Goal: Task Accomplishment & Management: Manage account settings

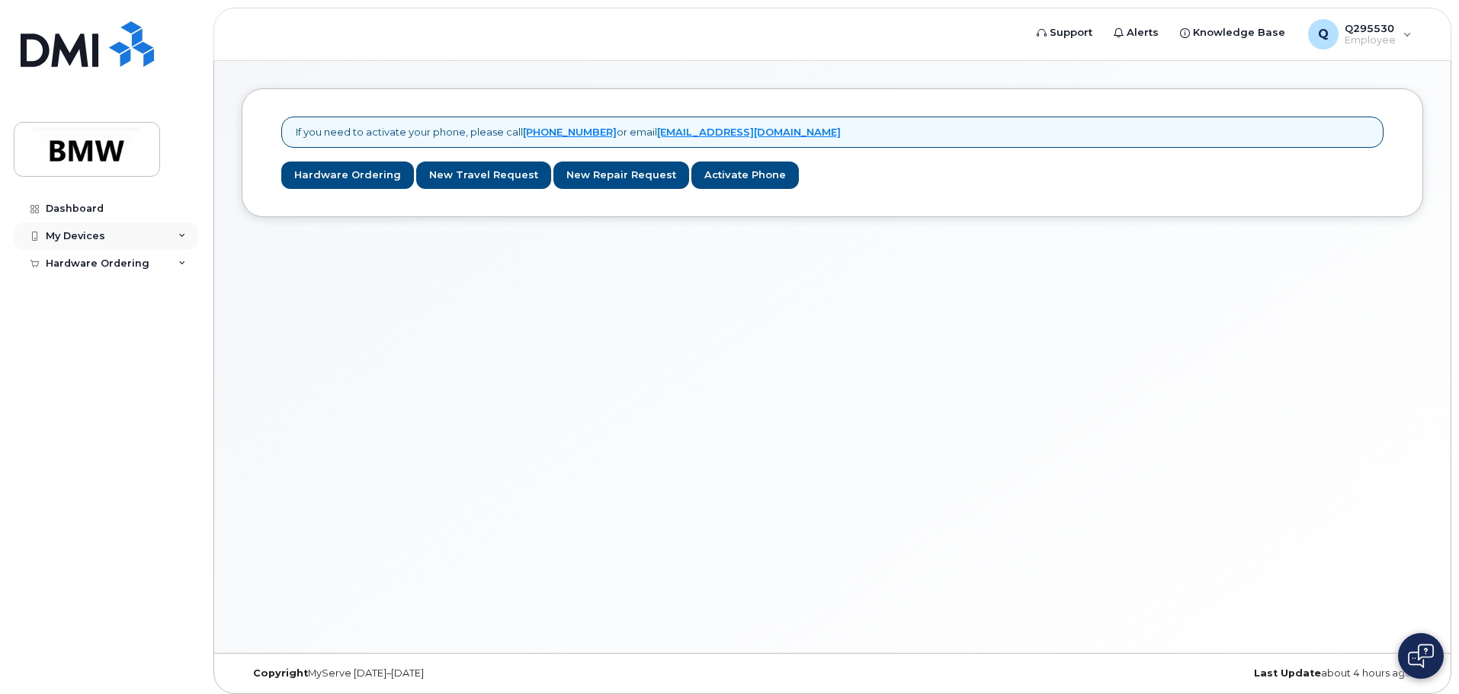
click at [76, 235] on div "My Devices" at bounding box center [75, 236] width 59 height 12
click at [117, 296] on div "Hardware Ordering" at bounding box center [98, 293] width 104 height 12
click at [117, 238] on div "My Devices" at bounding box center [106, 236] width 184 height 27
click at [96, 213] on div "Dashboard" at bounding box center [75, 209] width 58 height 12
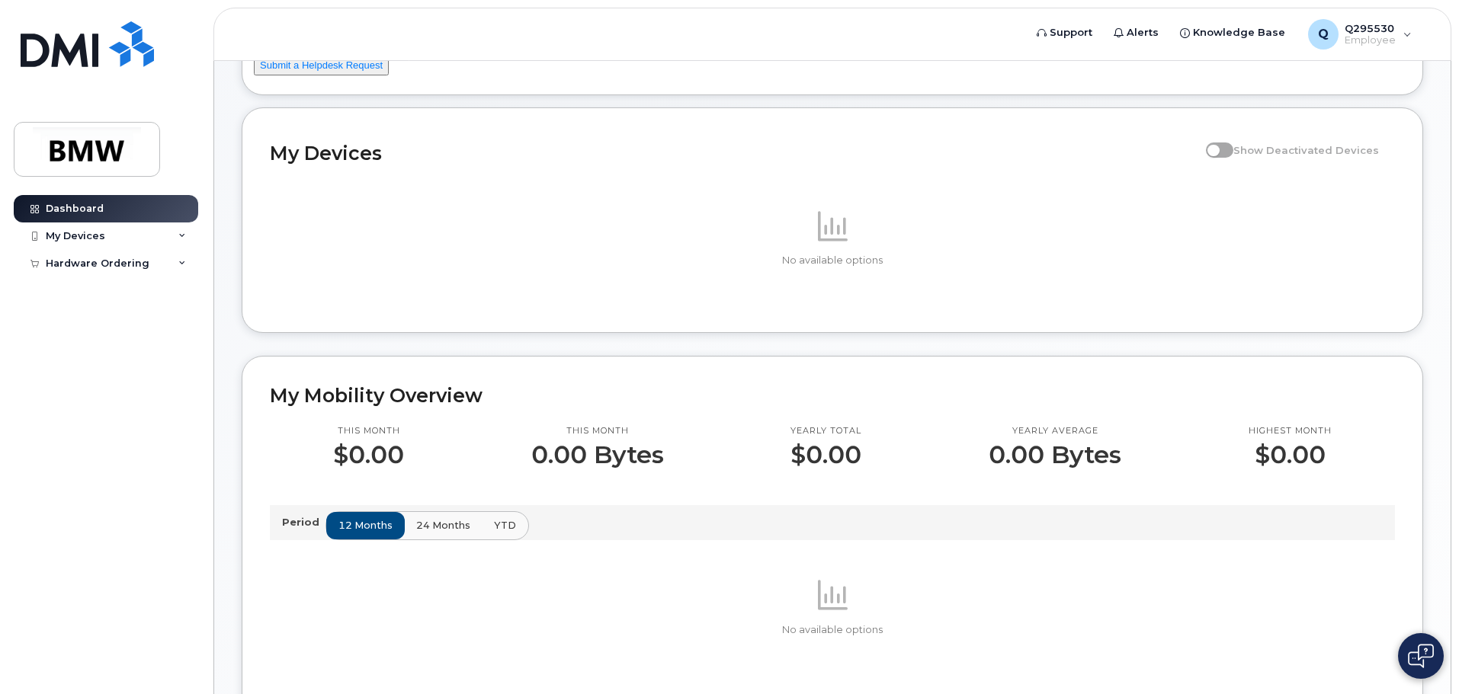
scroll to position [381, 0]
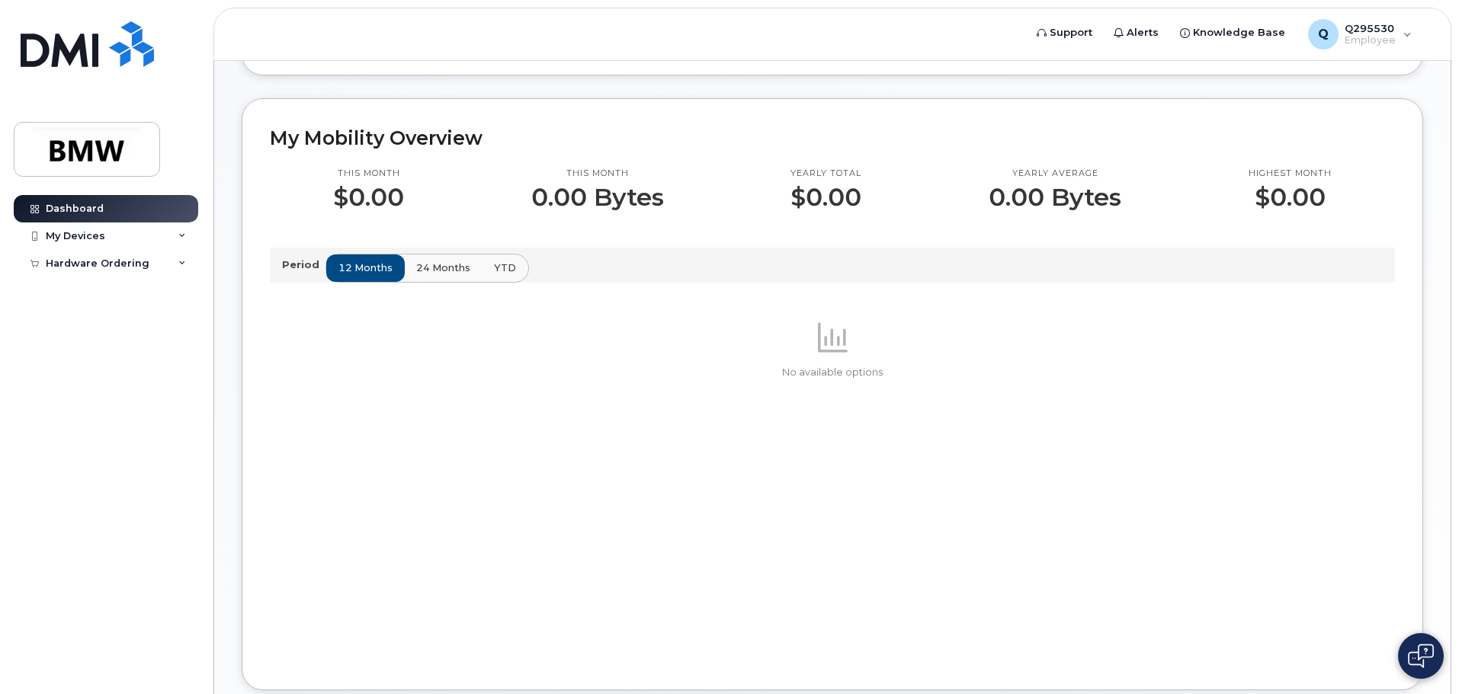
click at [287, 272] on p "Period" at bounding box center [303, 265] width 43 height 14
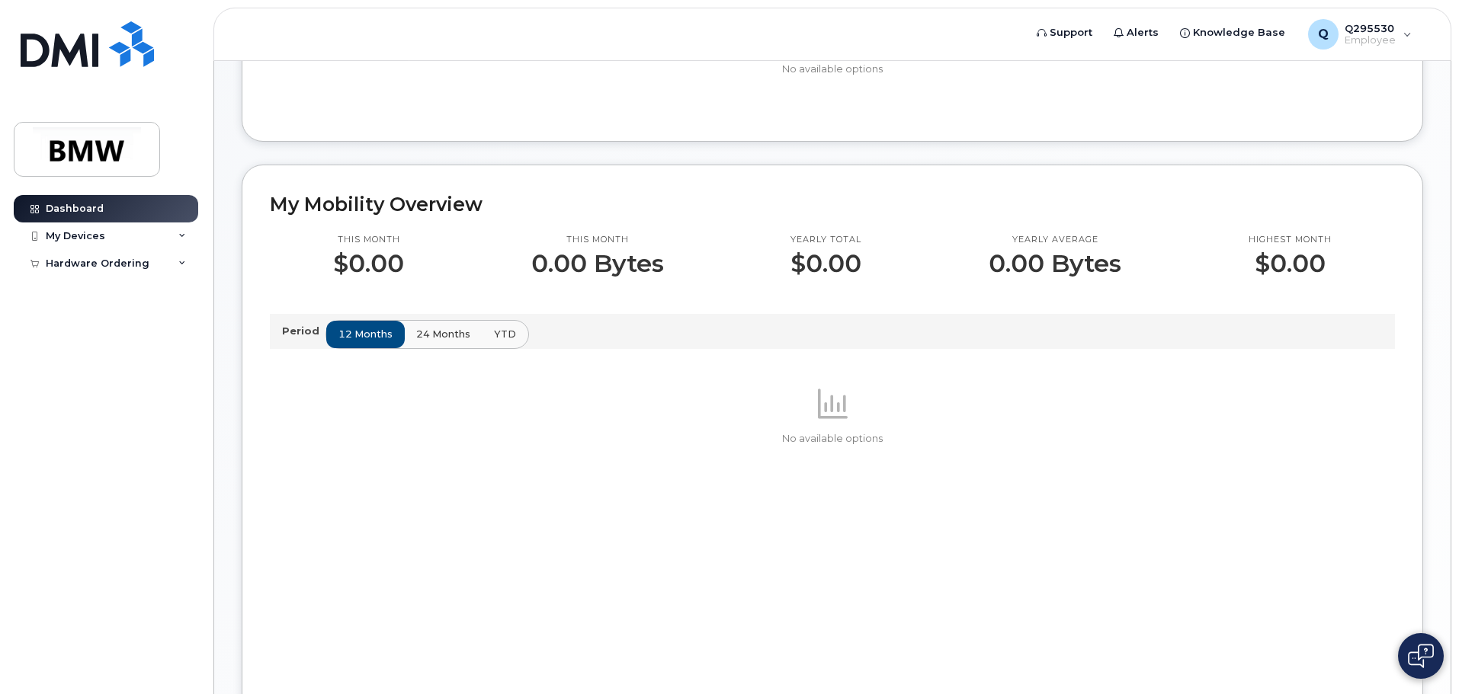
scroll to position [0, 0]
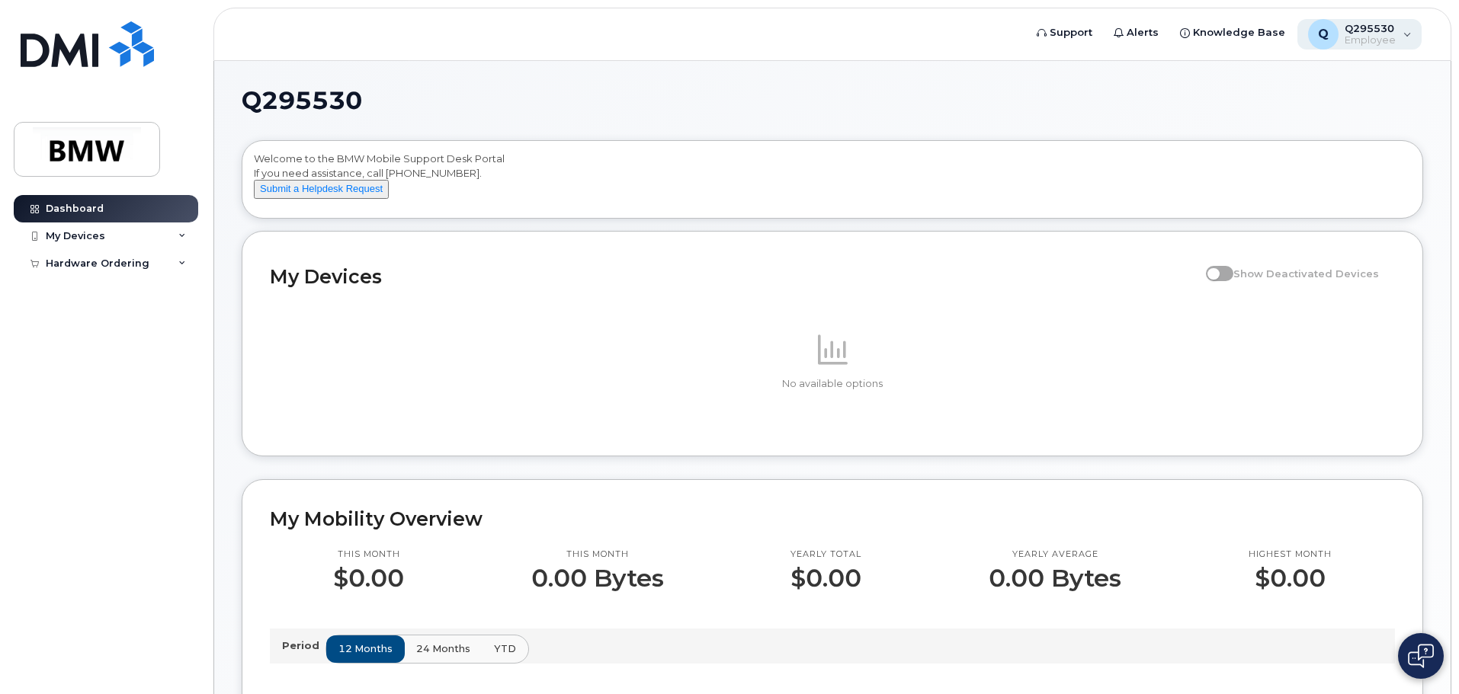
click at [1405, 43] on div "Q Q295530 Employee" at bounding box center [1359, 34] width 125 height 30
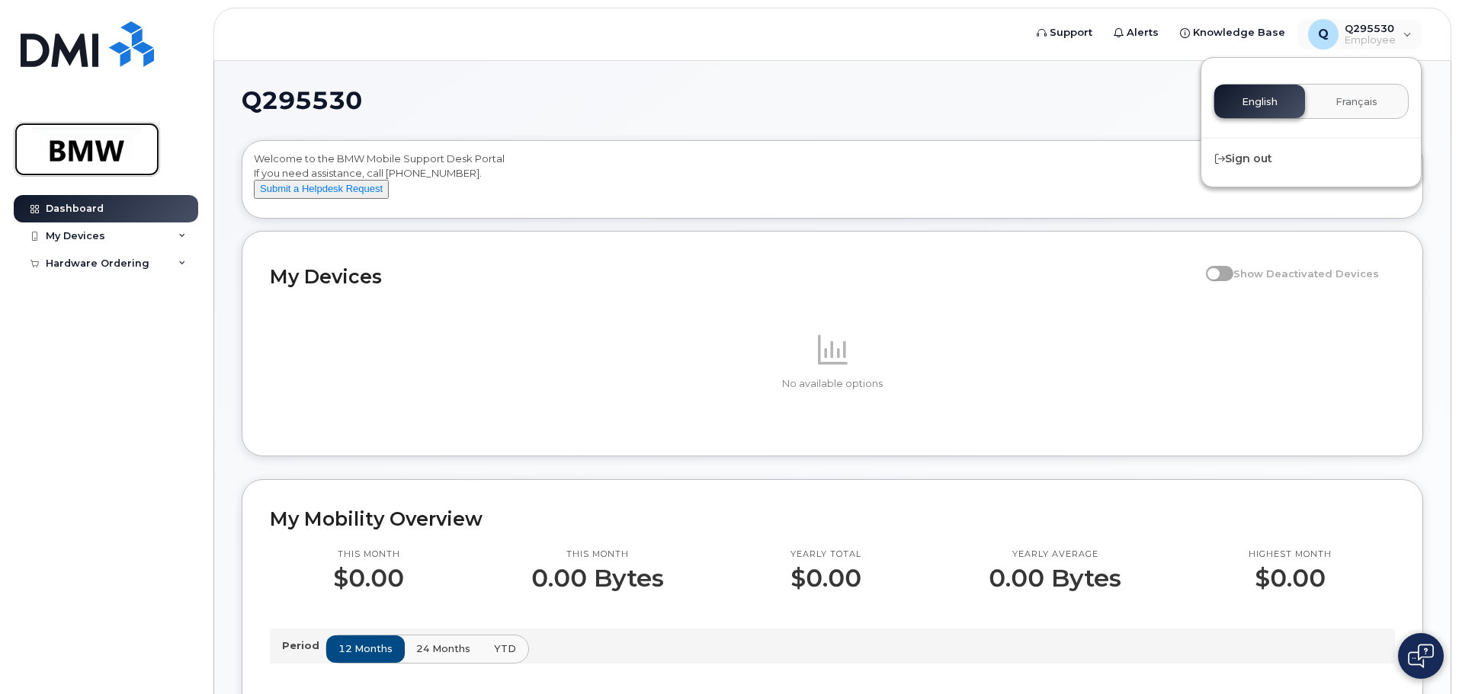
click at [145, 151] on img at bounding box center [86, 149] width 117 height 44
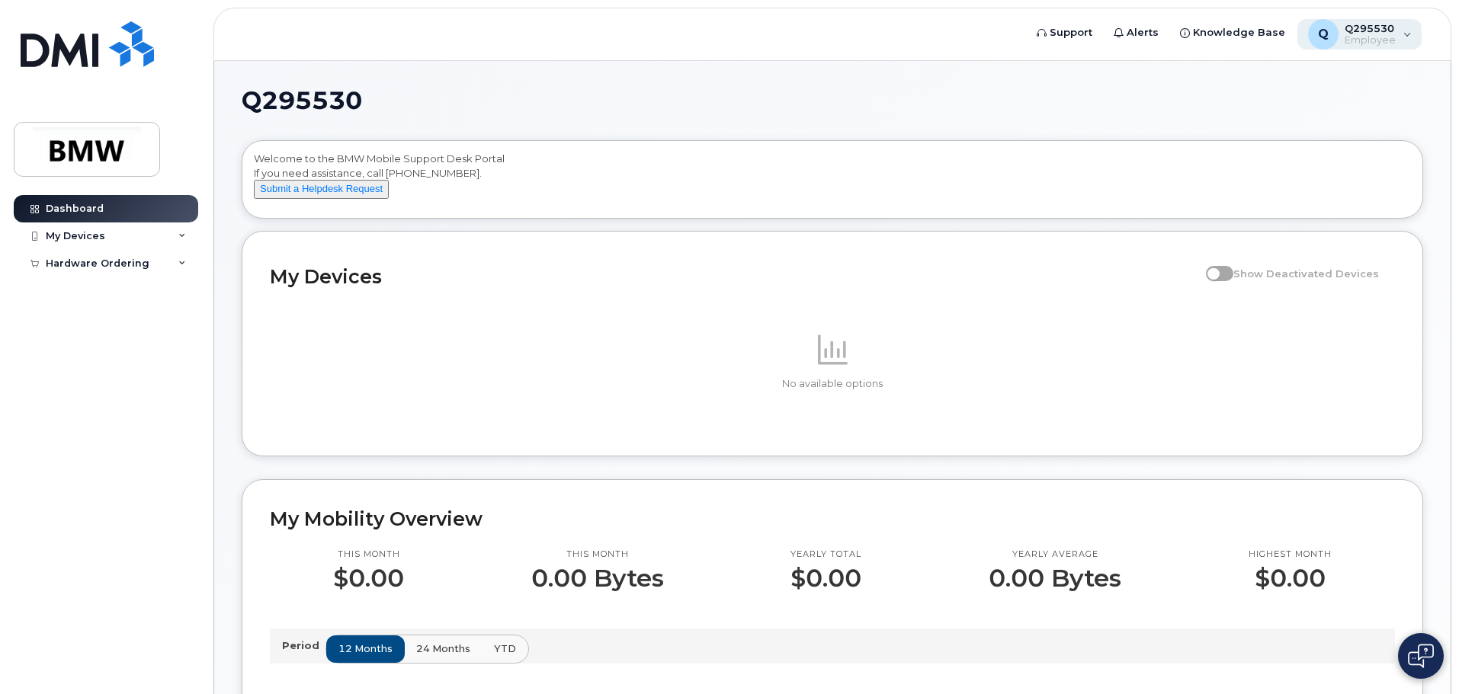
click at [1395, 30] on span "Q295530" at bounding box center [1370, 28] width 51 height 12
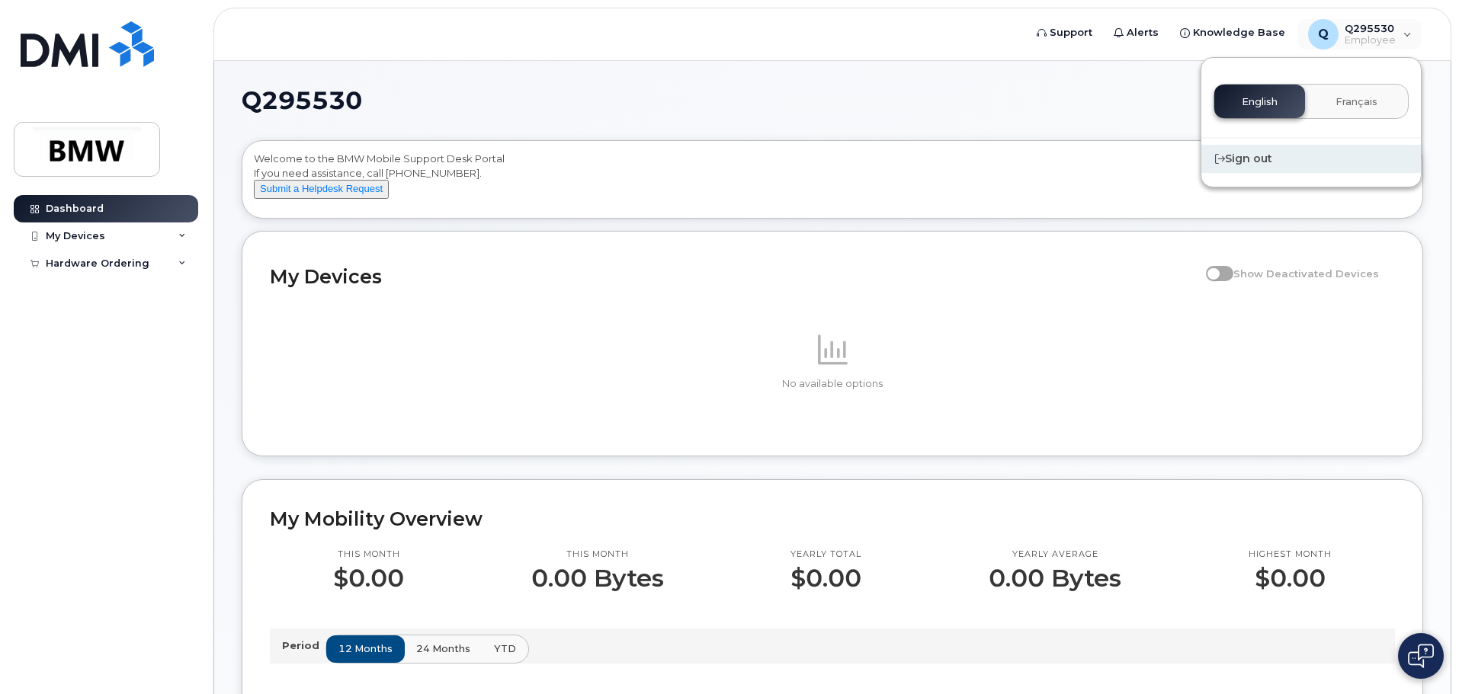
click at [1340, 157] on div "Sign out" at bounding box center [1311, 159] width 220 height 28
